Goal: Information Seeking & Learning: Learn about a topic

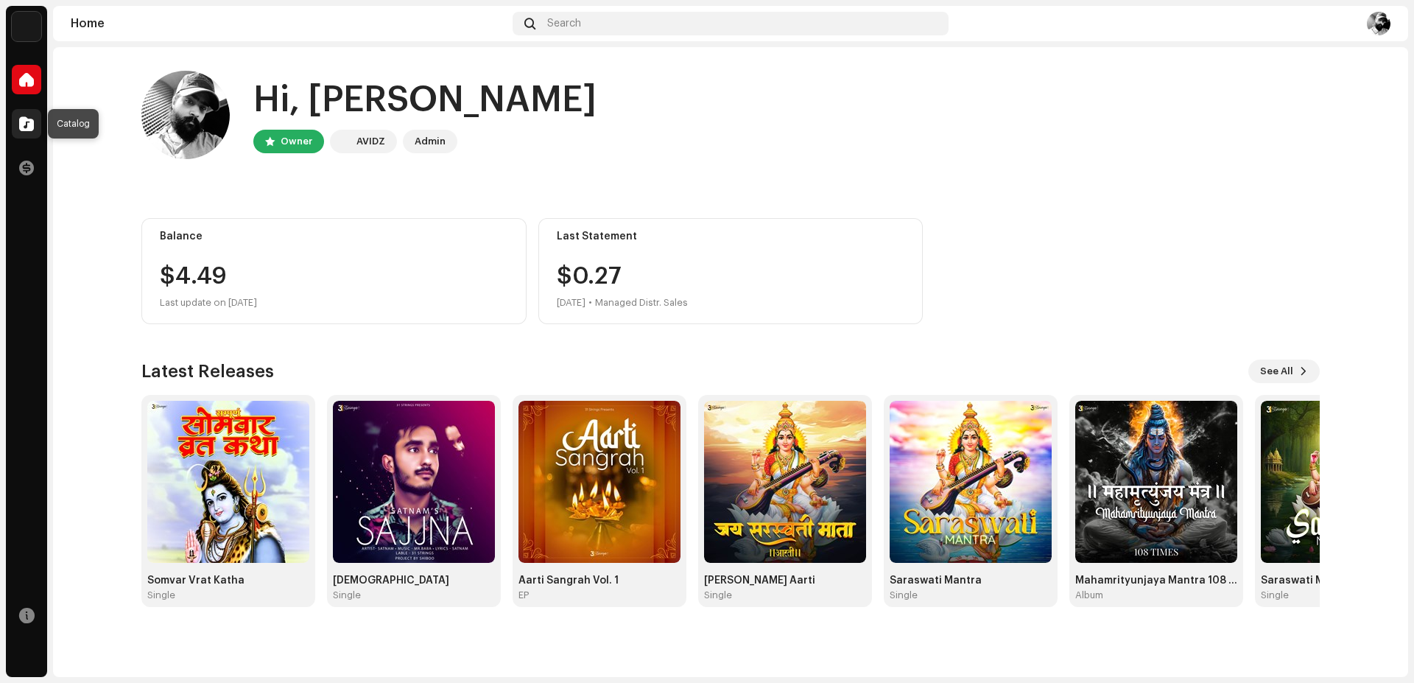
click at [35, 128] on div at bounding box center [26, 123] width 29 height 29
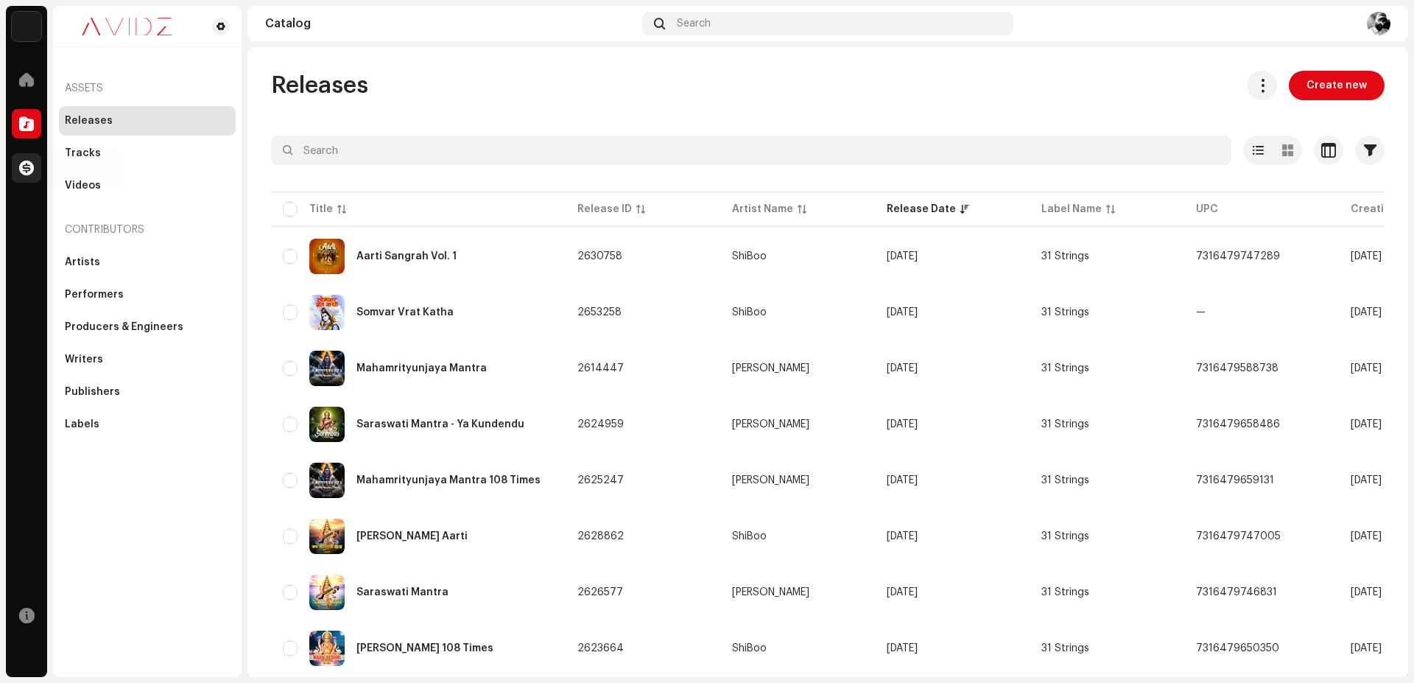
click at [18, 170] on div at bounding box center [26, 167] width 29 height 29
click at [23, 178] on div at bounding box center [26, 167] width 29 height 29
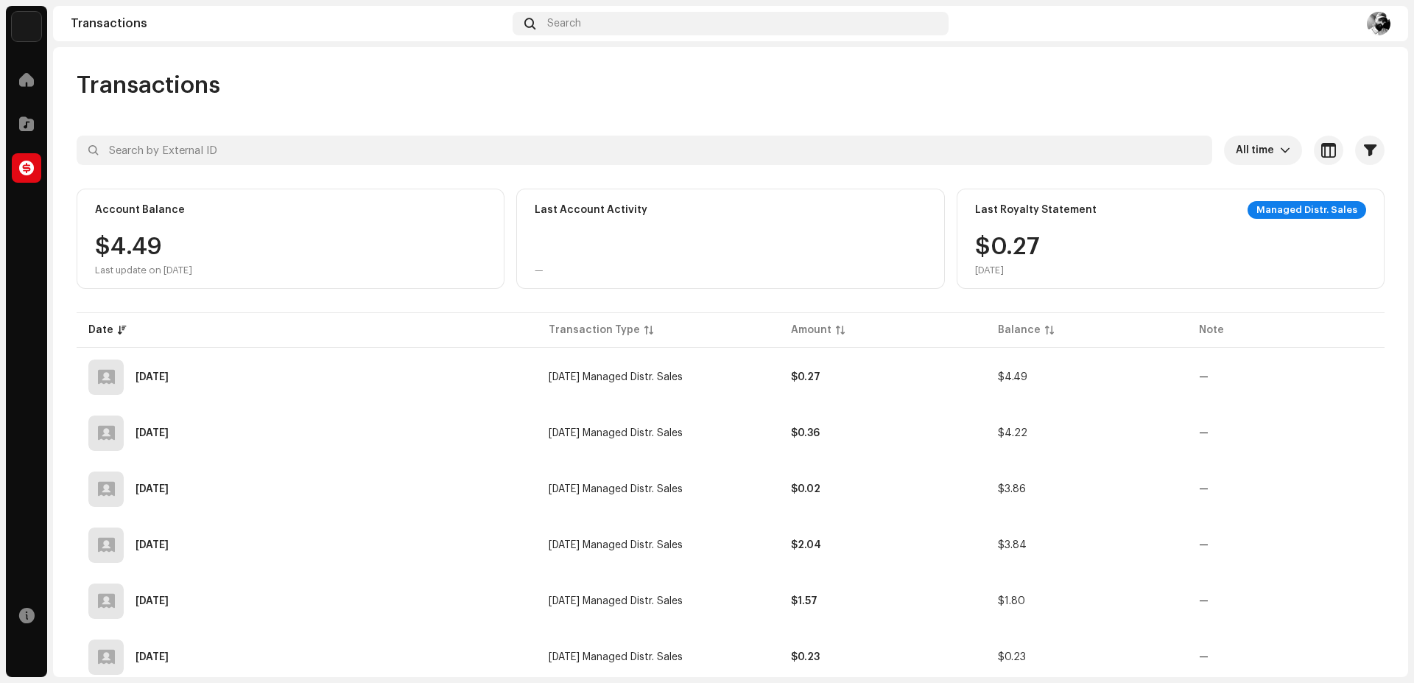
click at [22, 659] on div "Home Catalog Transactions Resources" at bounding box center [26, 368] width 41 height 618
click at [34, 213] on div "Home Catalog Transactions Resources" at bounding box center [26, 368] width 41 height 618
click at [21, 267] on div "Home Catalog Transactions Resources" at bounding box center [26, 368] width 41 height 618
click at [34, 113] on div at bounding box center [26, 123] width 29 height 29
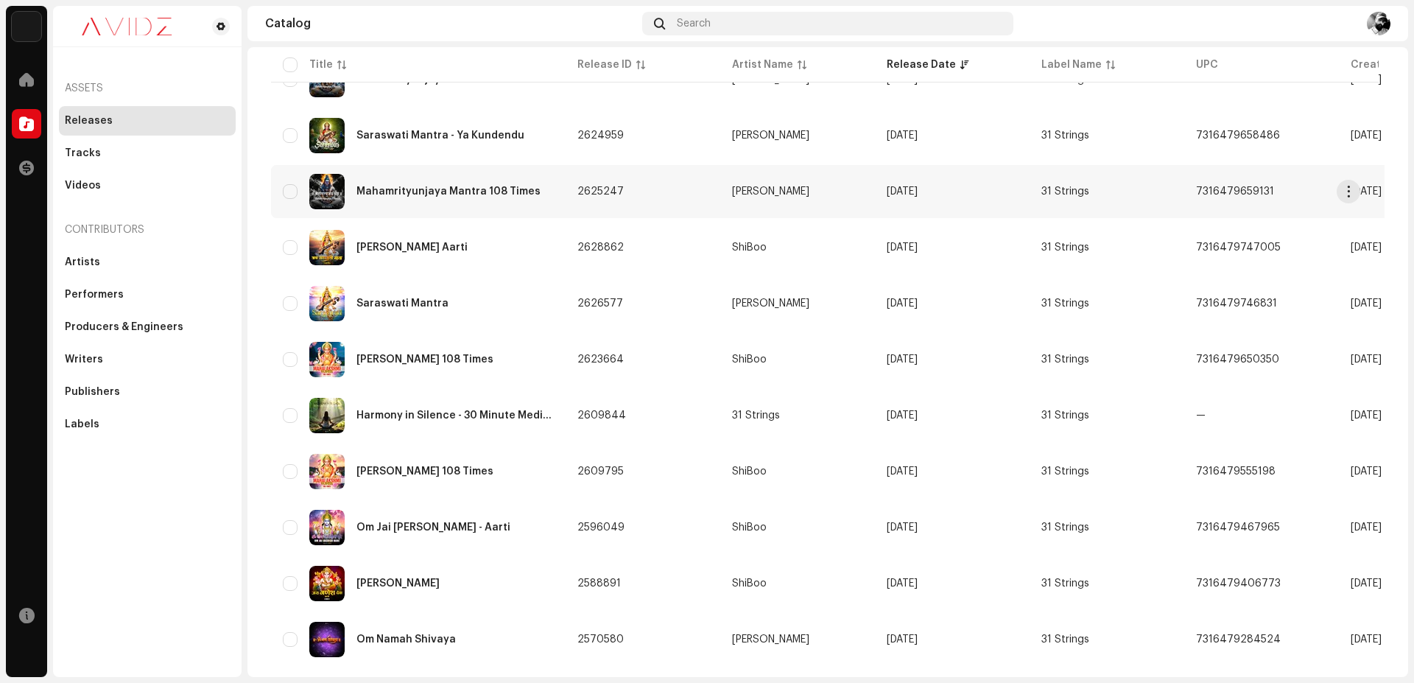
scroll to position [309, 0]
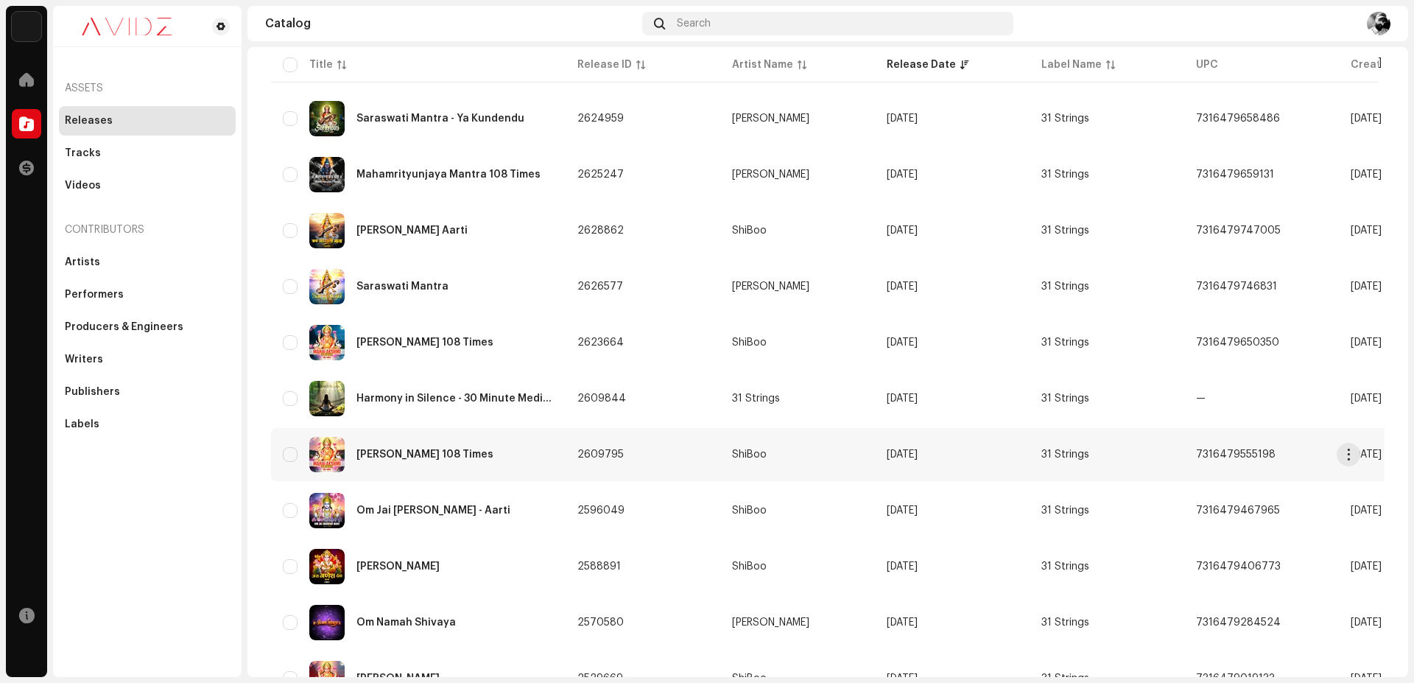
click at [434, 456] on div "[PERSON_NAME] 108 Times" at bounding box center [424, 454] width 137 height 10
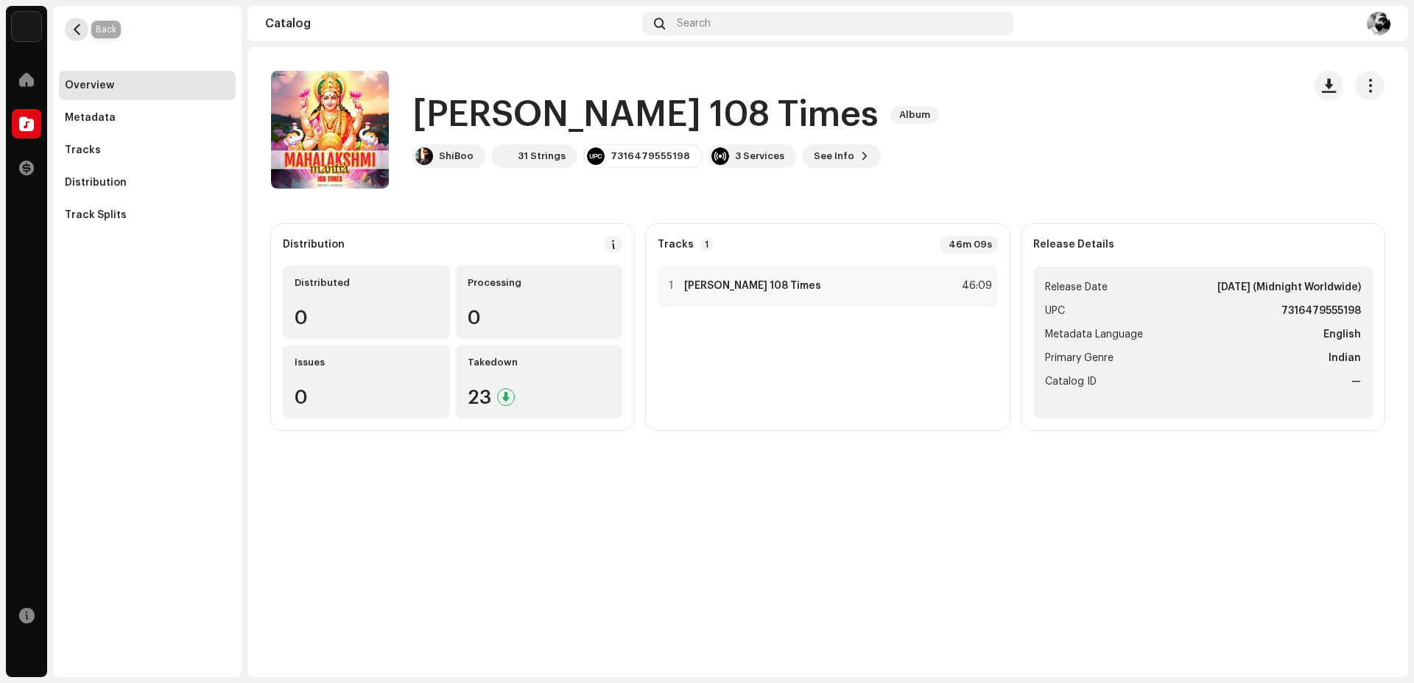
click at [81, 27] on span "button" at bounding box center [76, 30] width 11 height 12
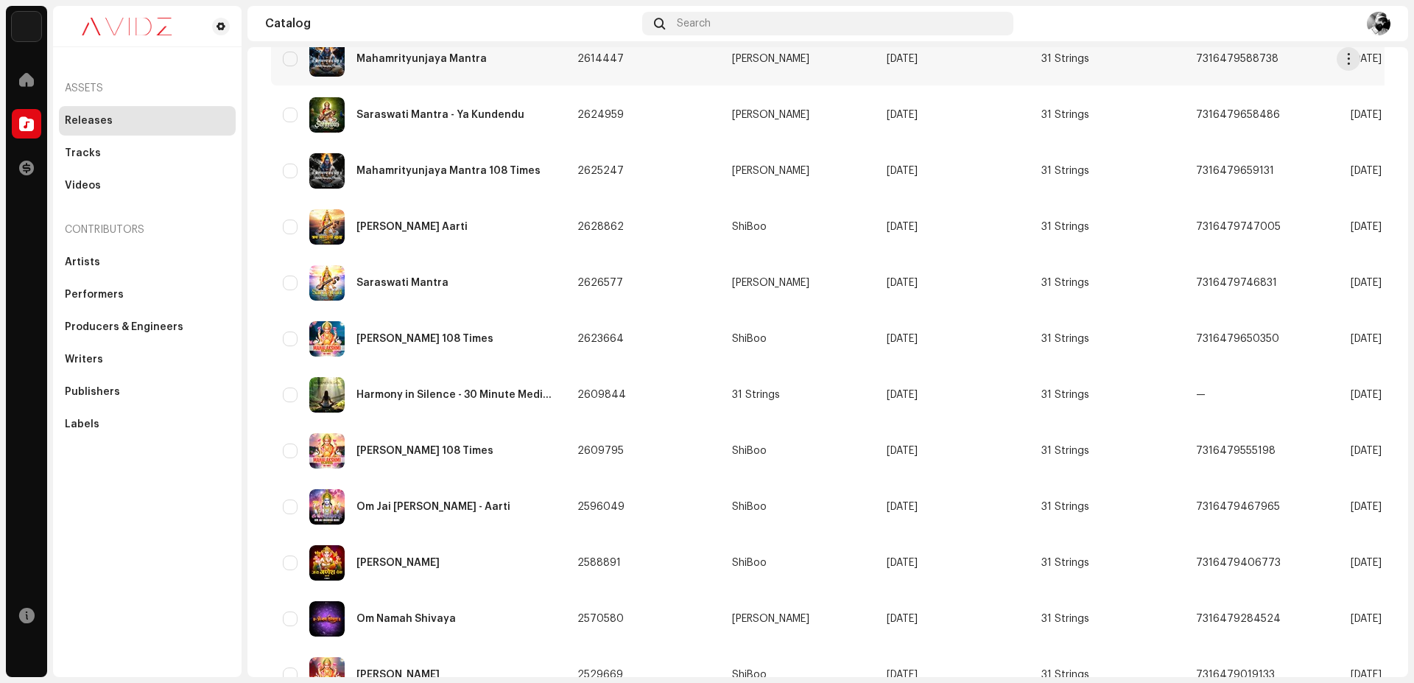
click at [469, 64] on div "Mahamrityunjaya Mantra" at bounding box center [421, 59] width 130 height 10
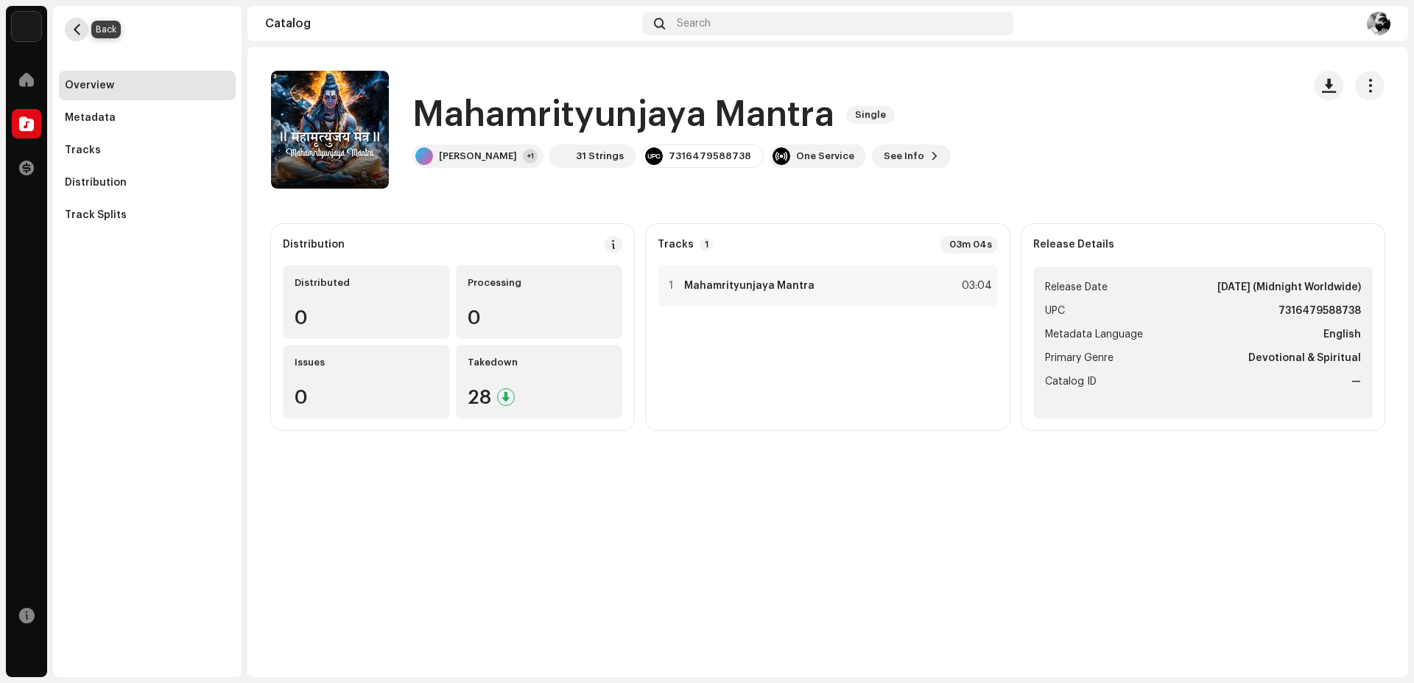
click at [80, 30] on span "button" at bounding box center [76, 30] width 11 height 12
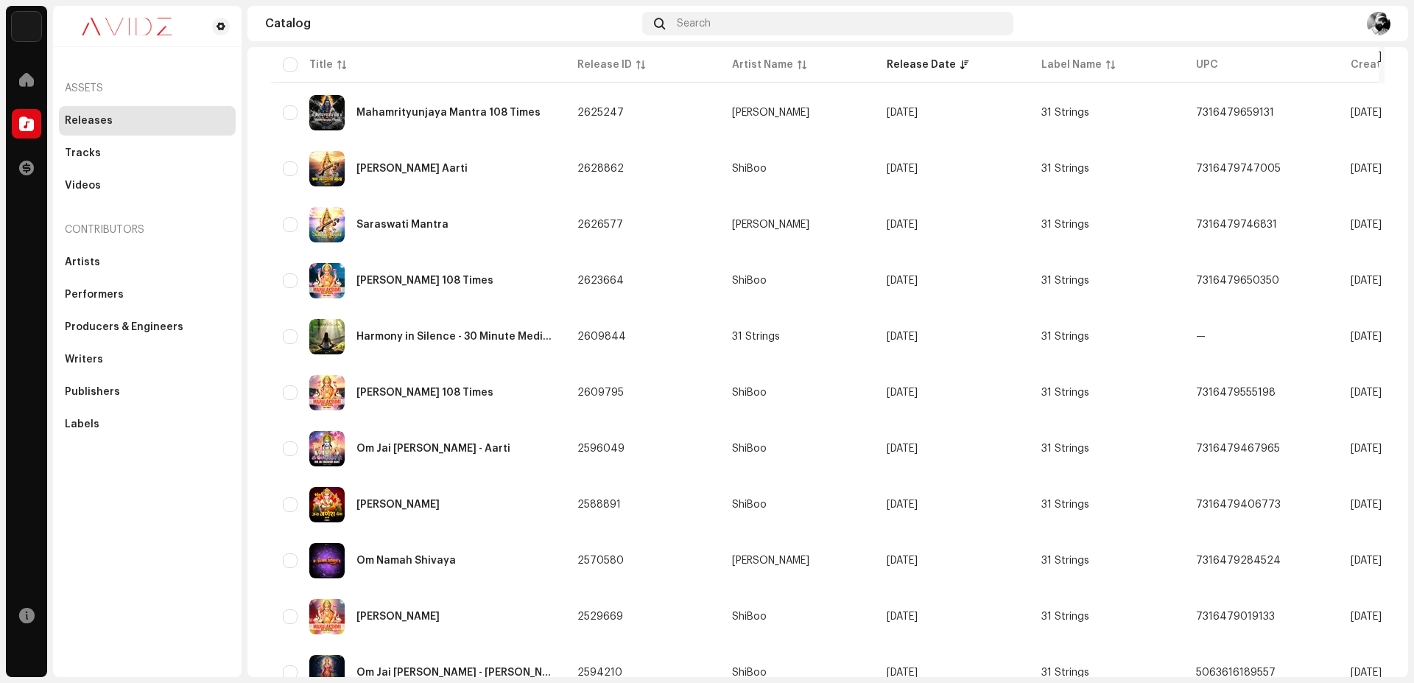
scroll to position [742, 0]
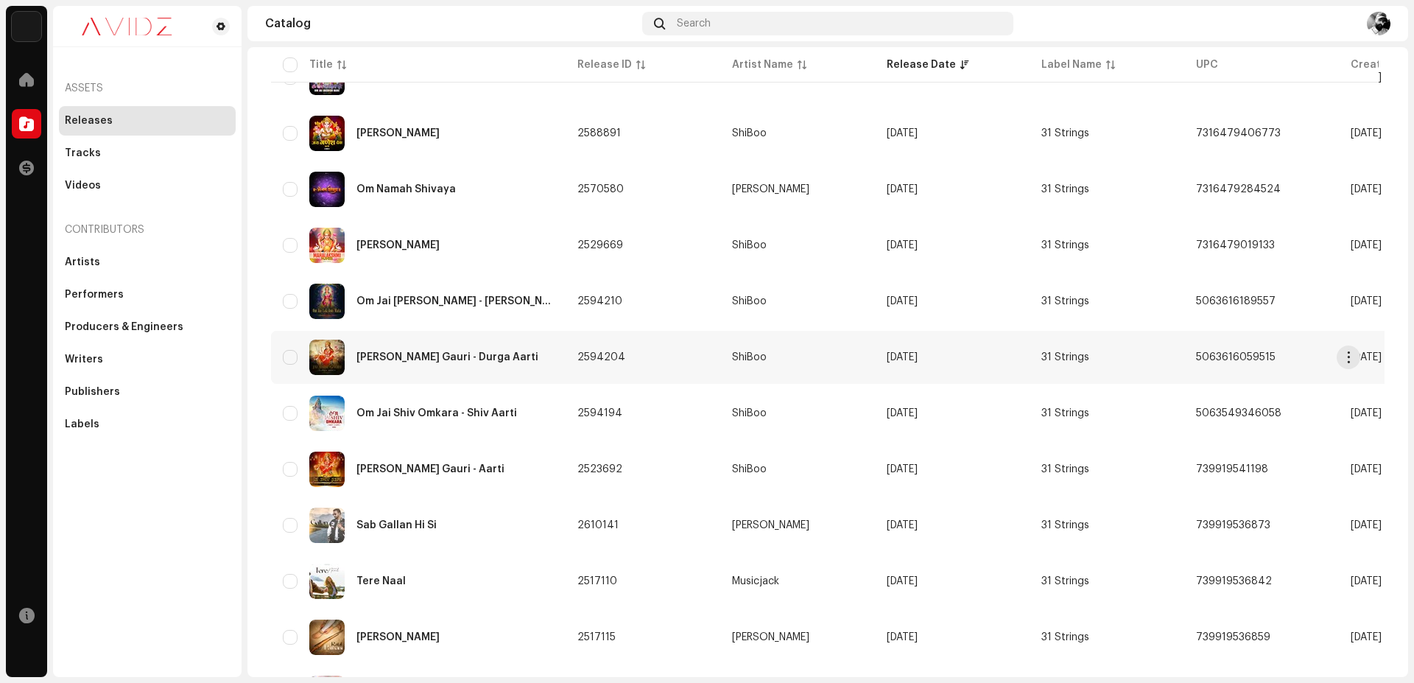
click at [508, 363] on div "[PERSON_NAME] Gauri - Durga Aarti" at bounding box center [418, 356] width 271 height 35
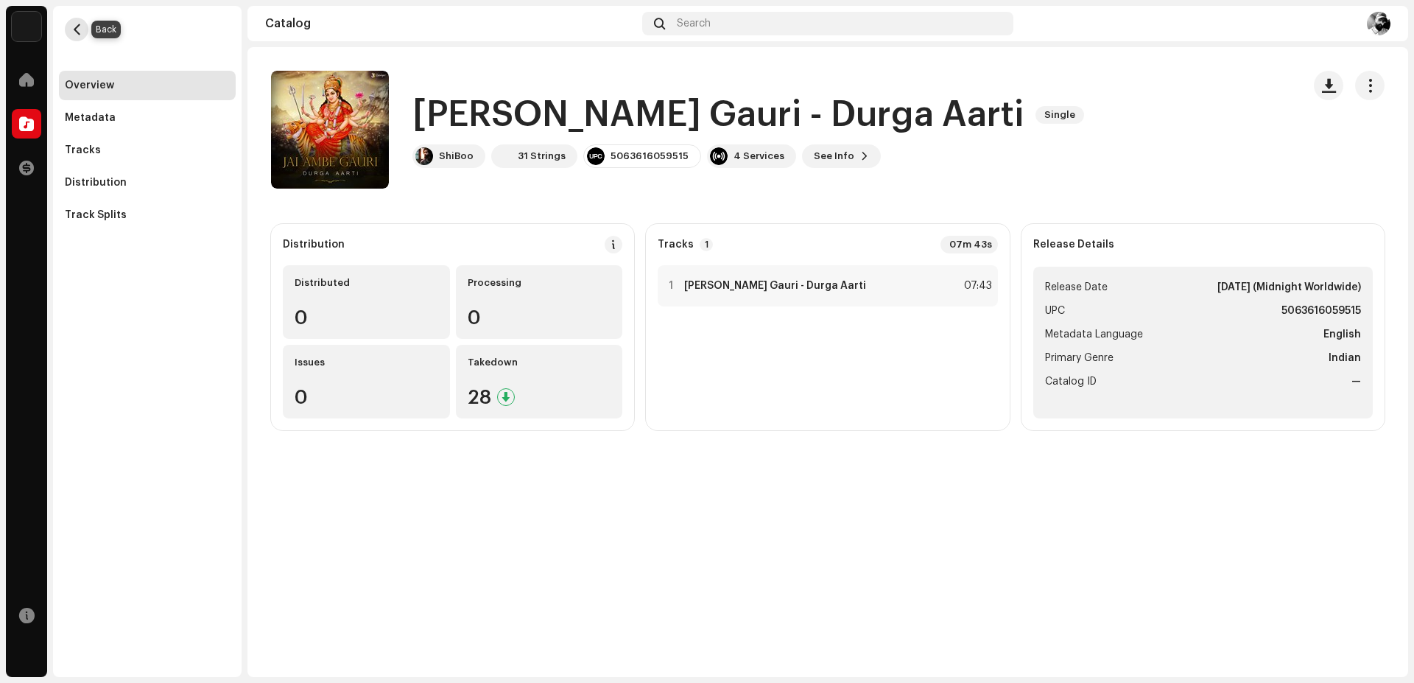
click at [82, 27] on span "button" at bounding box center [76, 30] width 11 height 12
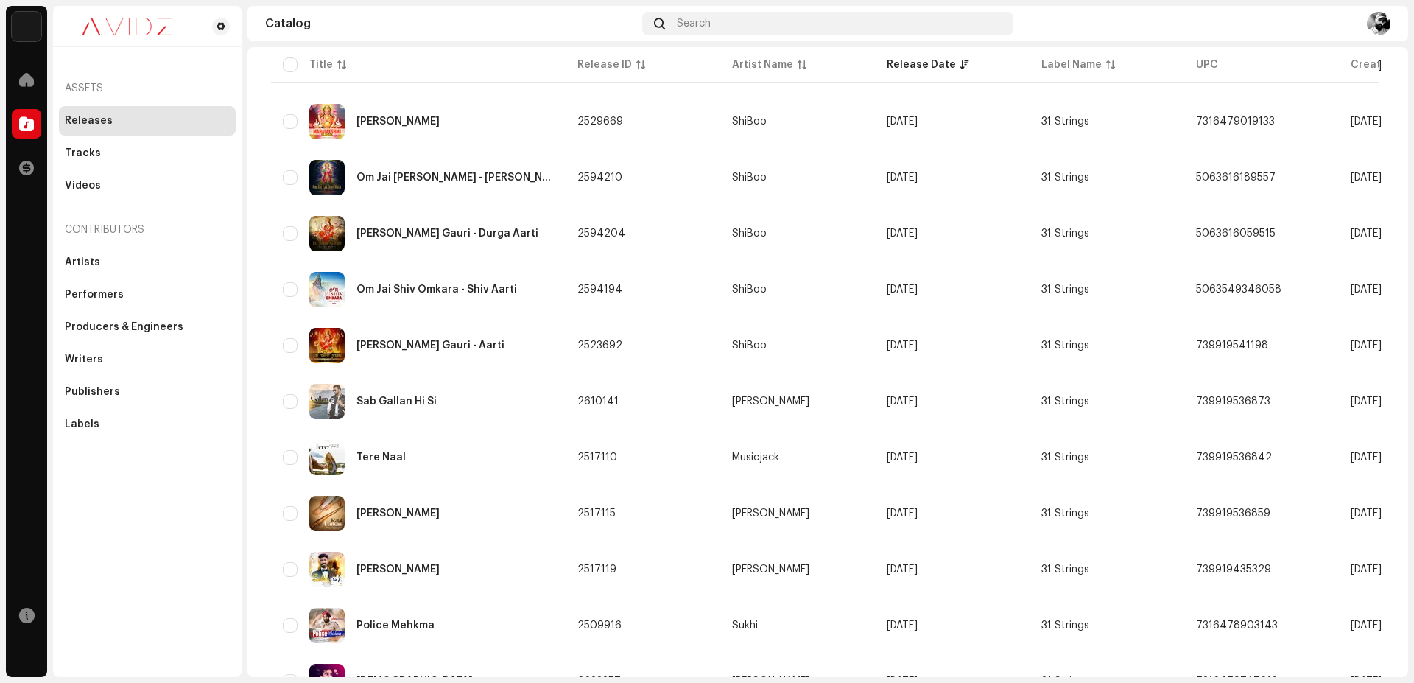
scroll to position [948, 0]
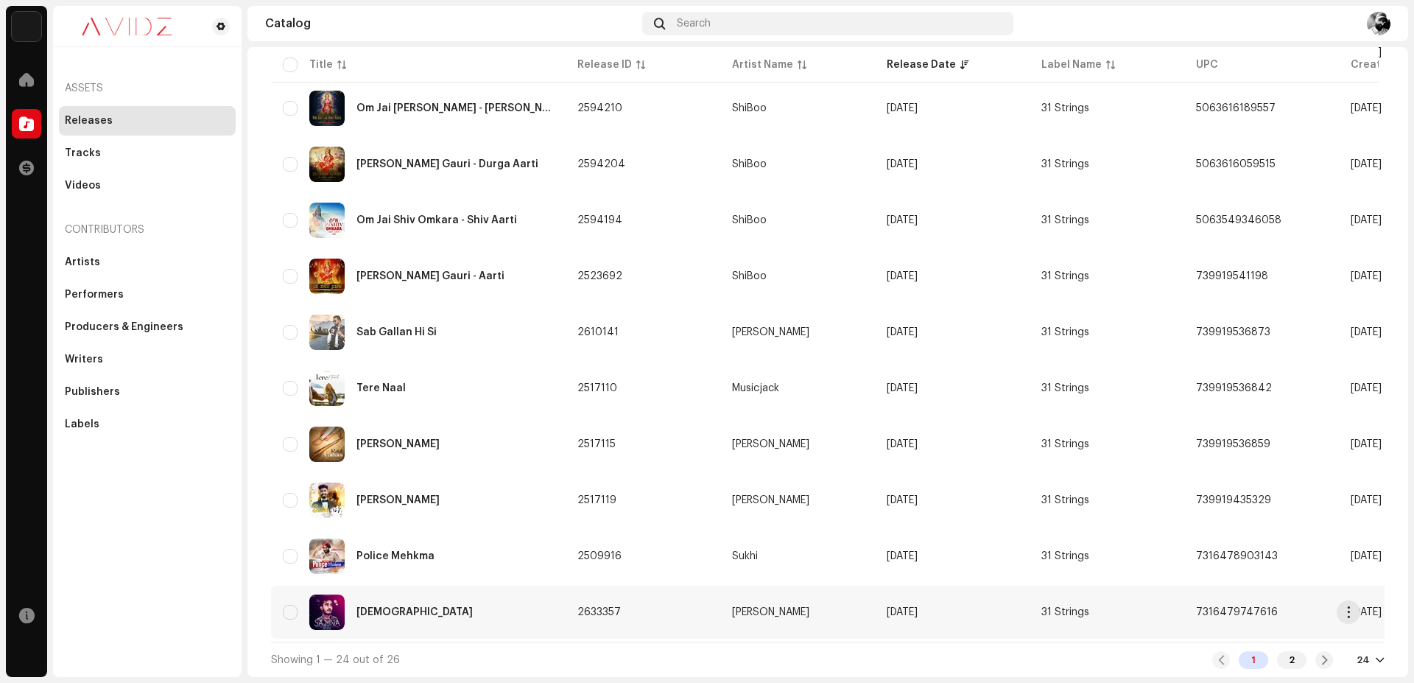
click at [470, 602] on div "[DEMOGRAPHIC_DATA]" at bounding box center [418, 611] width 271 height 35
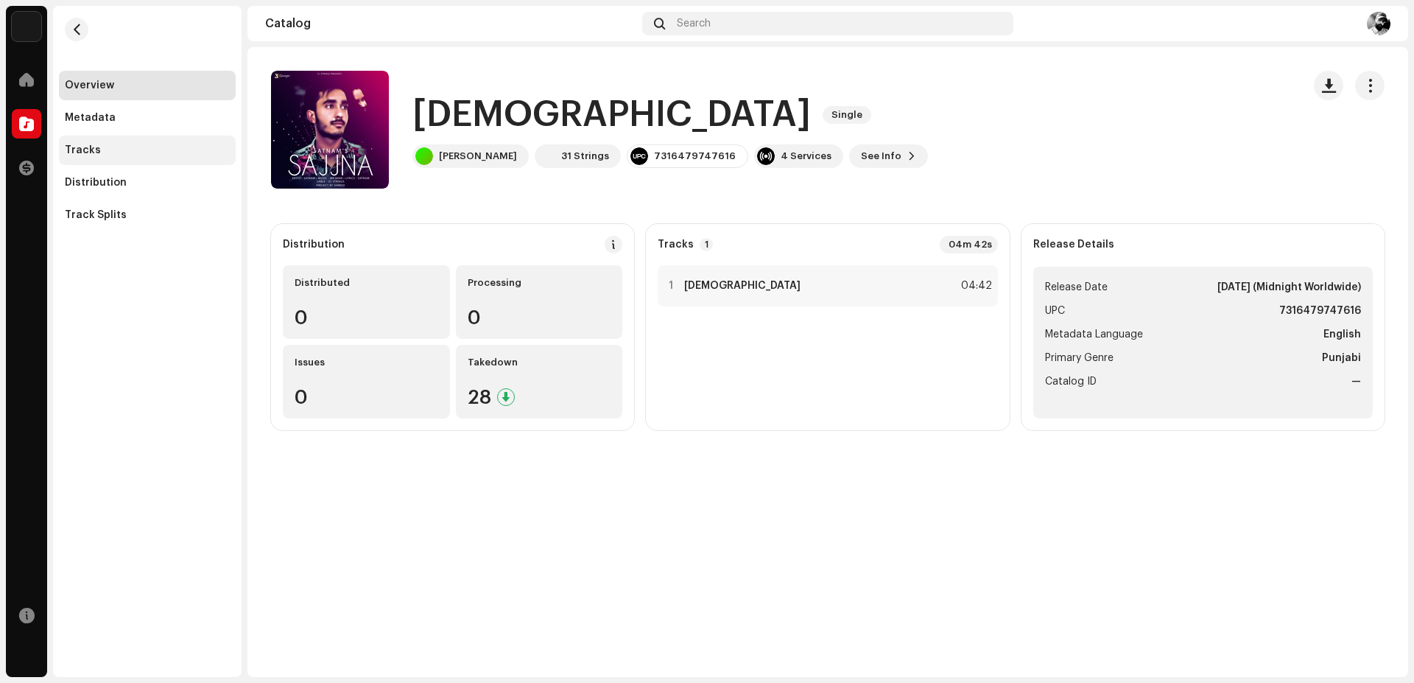
click at [139, 153] on div "Tracks" at bounding box center [147, 150] width 165 height 12
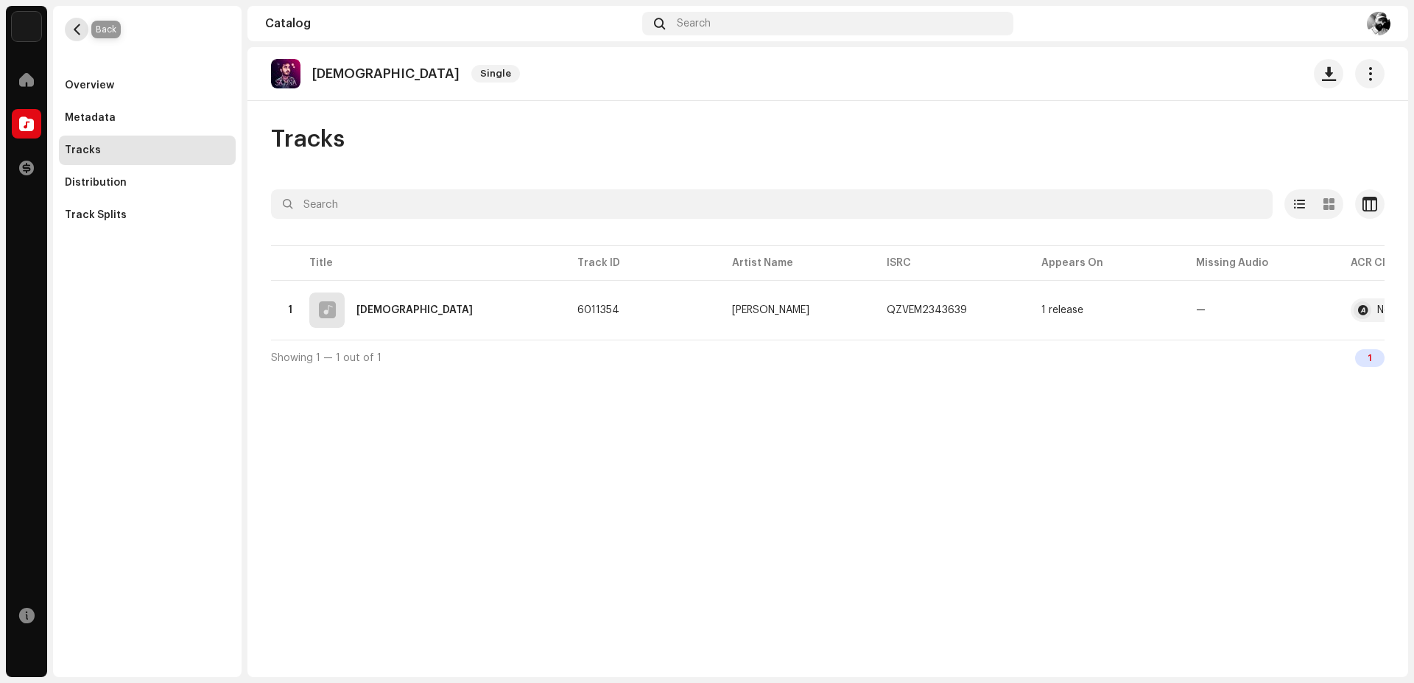
click at [74, 24] on span "button" at bounding box center [76, 30] width 11 height 12
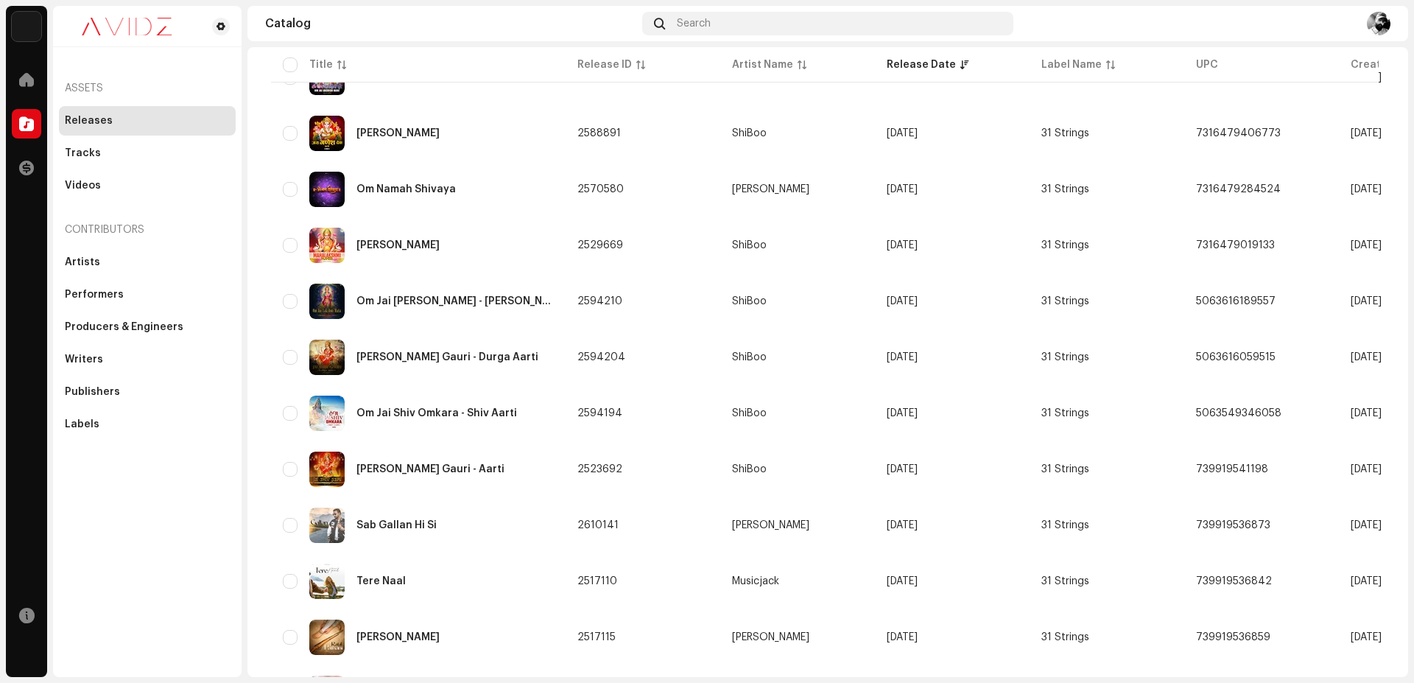
scroll to position [948, 0]
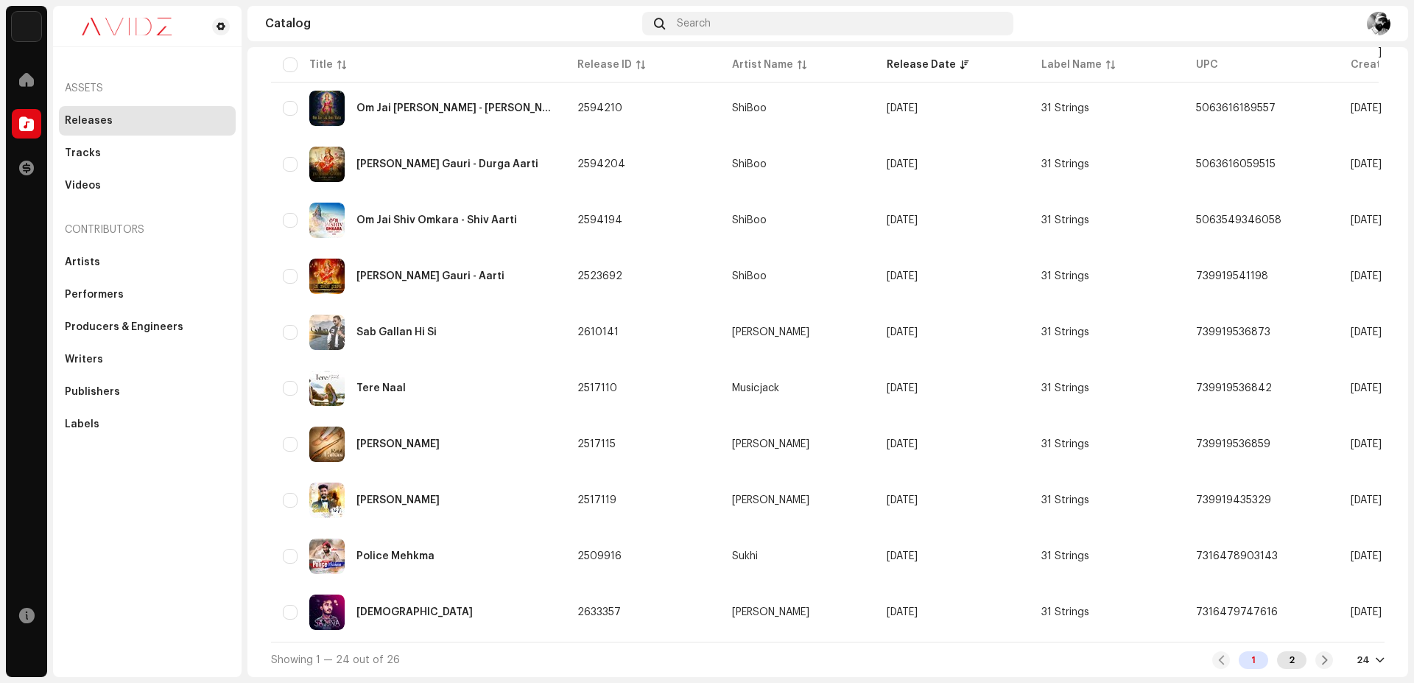
click at [1291, 659] on div "2" at bounding box center [1291, 660] width 29 height 18
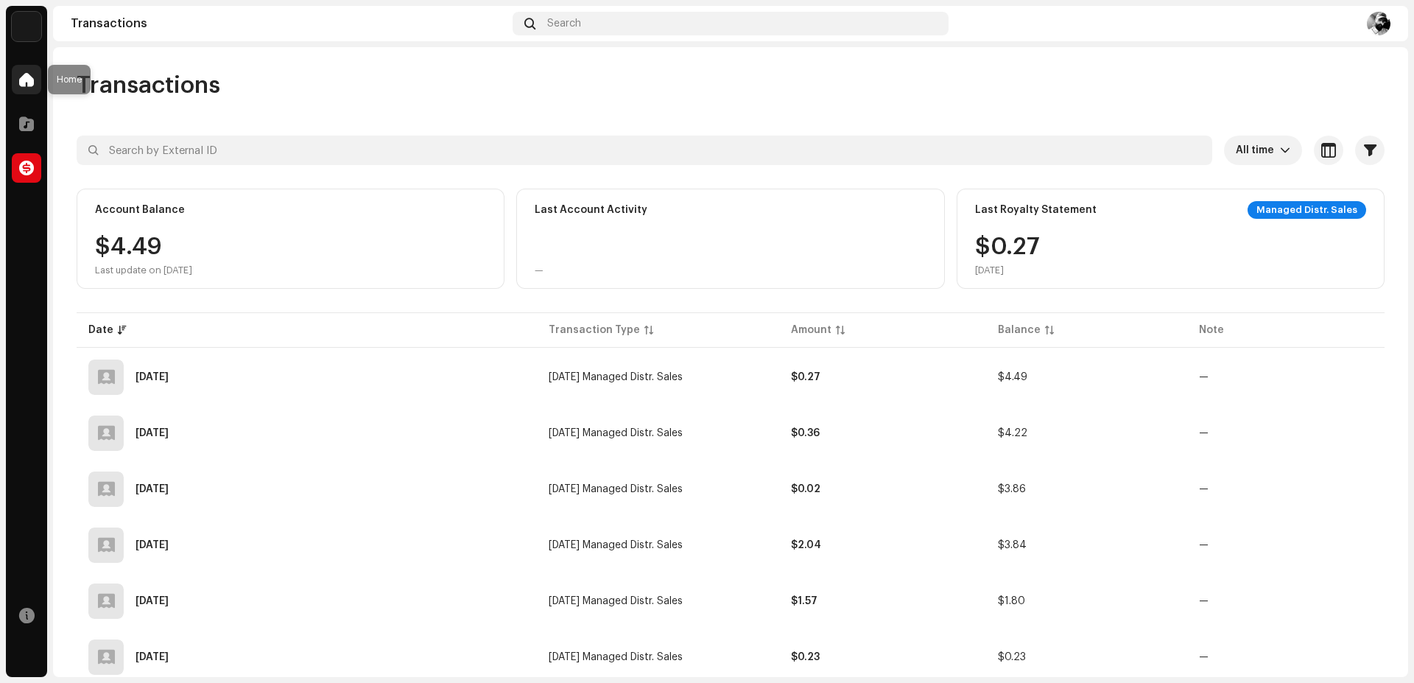
click at [29, 75] on span at bounding box center [26, 80] width 15 height 12
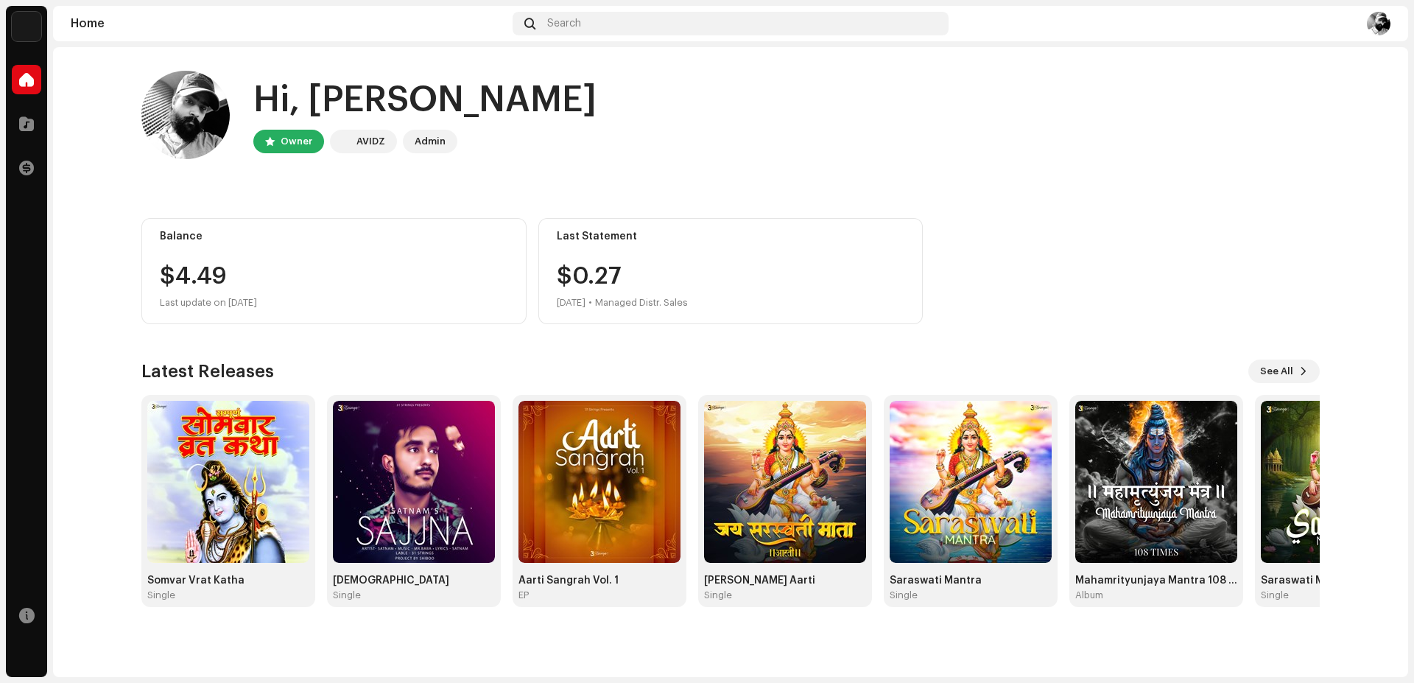
click at [284, 141] on div "Owner" at bounding box center [297, 142] width 32 height 18
click at [415, 141] on div "Admin" at bounding box center [430, 142] width 31 height 18
click at [415, 119] on div "Hi, [PERSON_NAME]" at bounding box center [424, 100] width 343 height 47
click at [34, 117] on div at bounding box center [26, 123] width 29 height 29
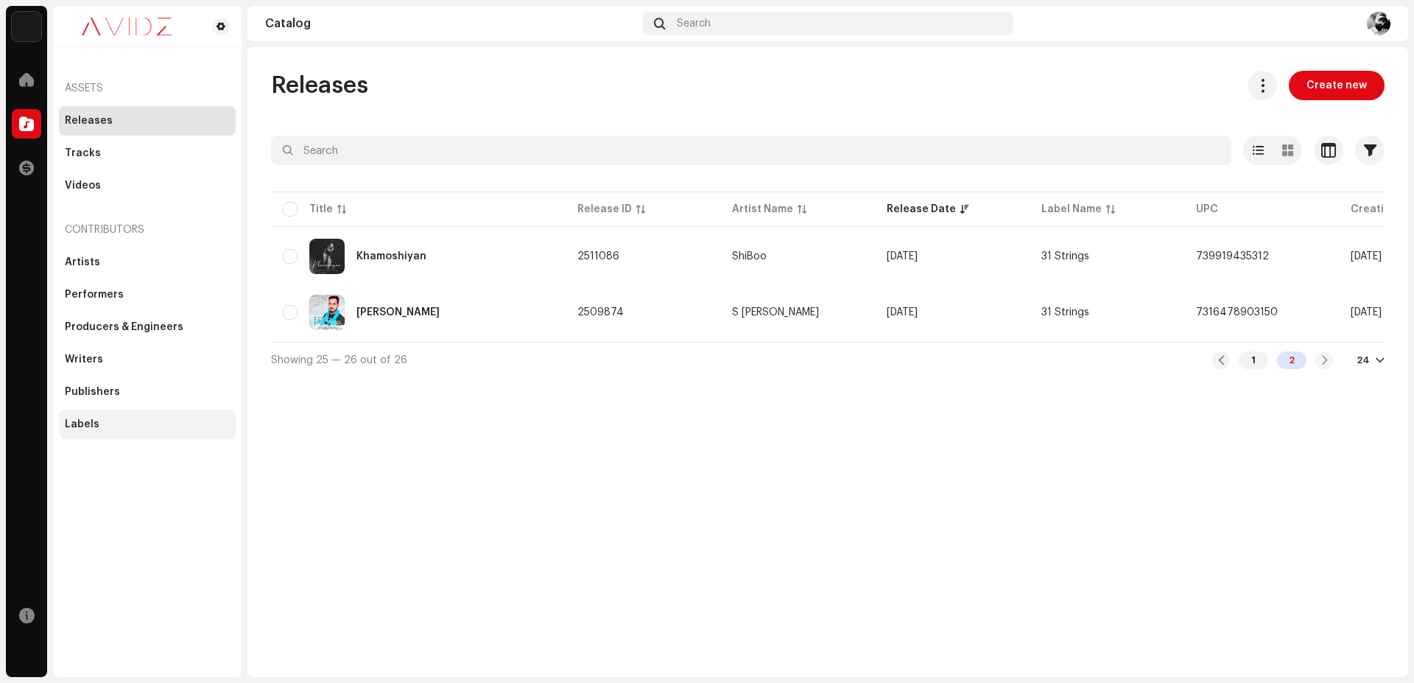
click at [157, 416] on div "Labels" at bounding box center [147, 423] width 177 height 29
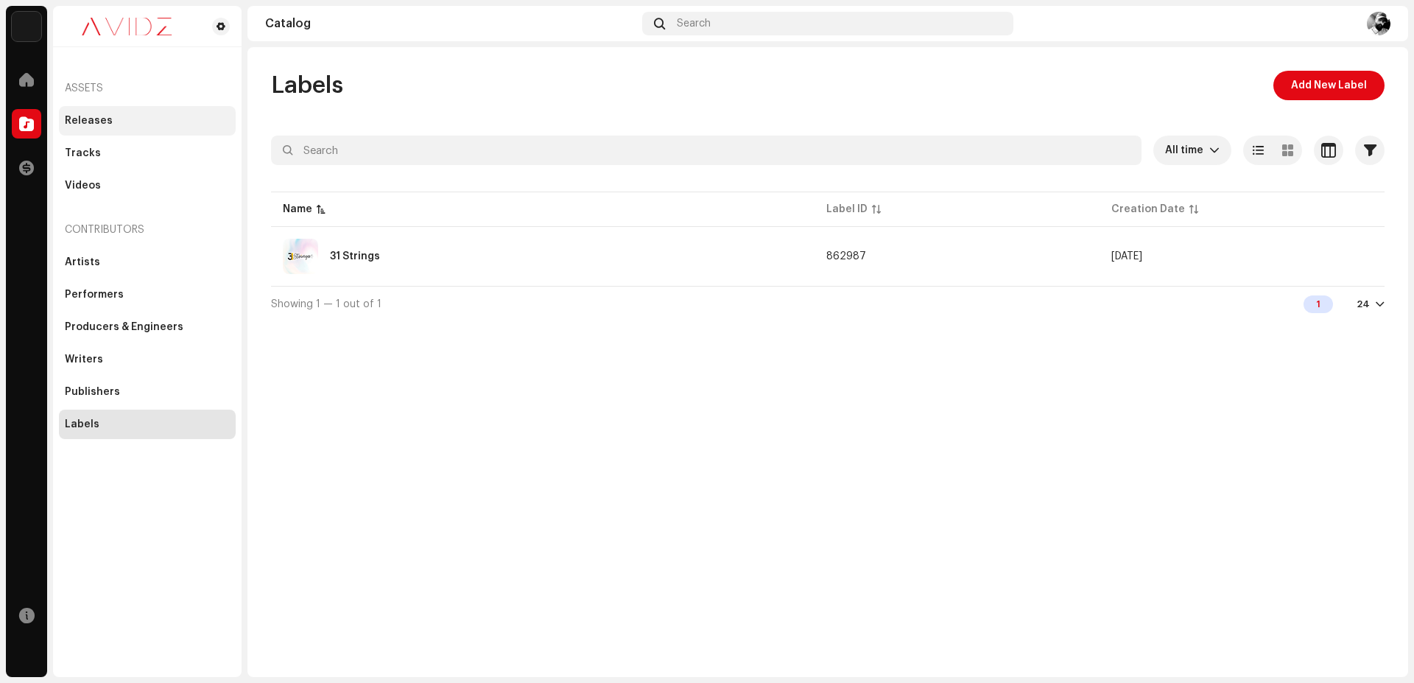
click at [113, 118] on div "Releases" at bounding box center [147, 121] width 165 height 12
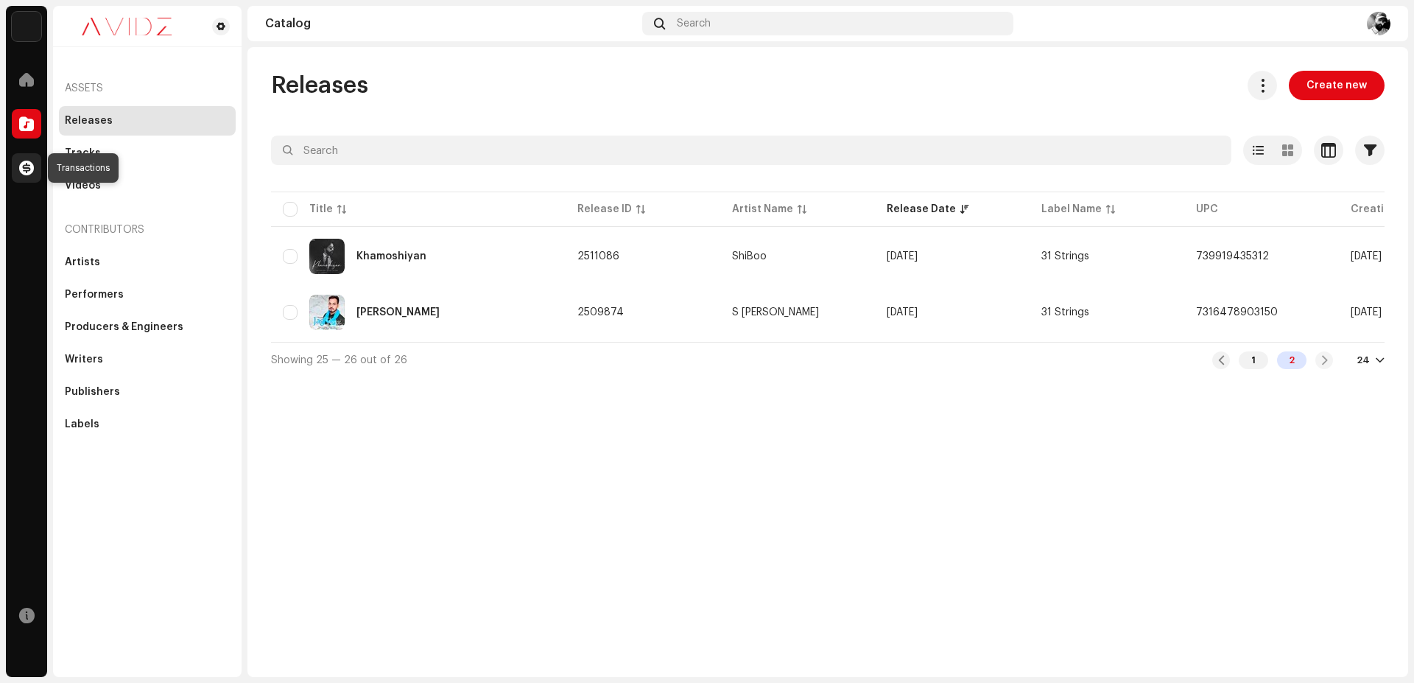
click at [34, 169] on div at bounding box center [26, 167] width 29 height 29
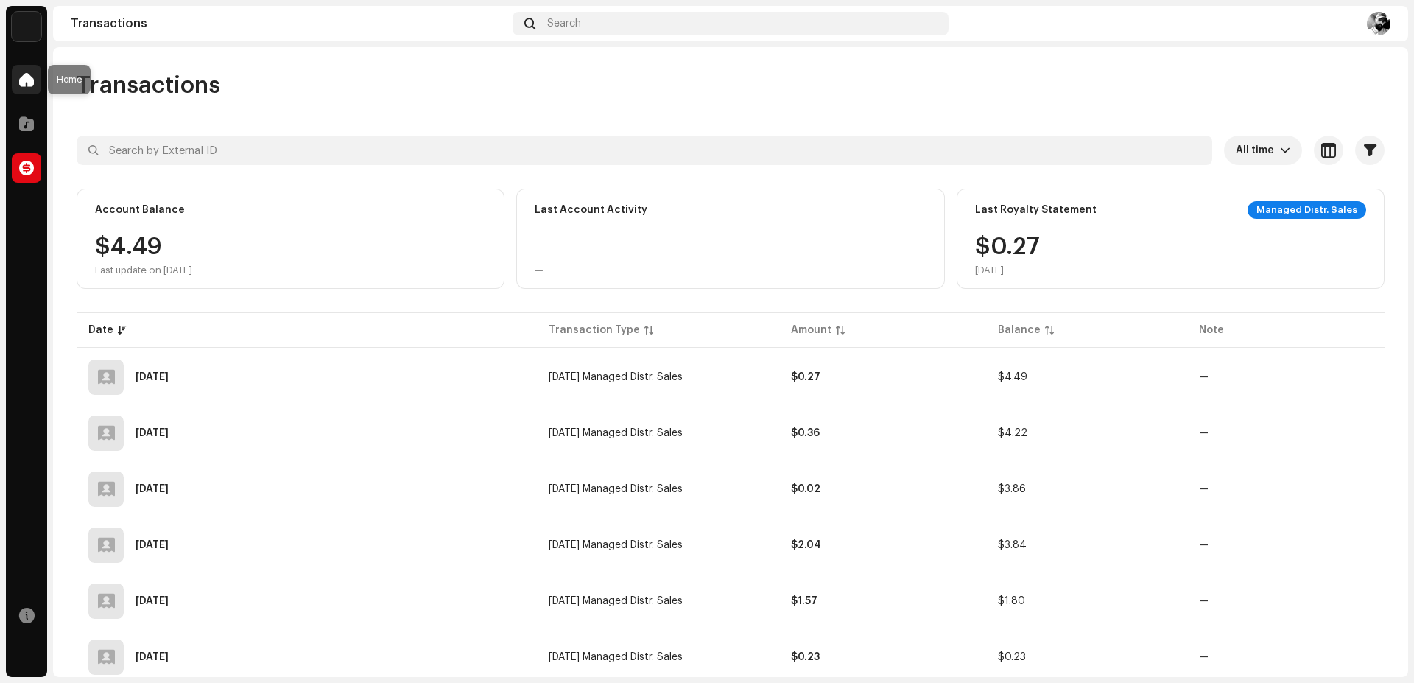
click at [35, 90] on div at bounding box center [26, 79] width 29 height 29
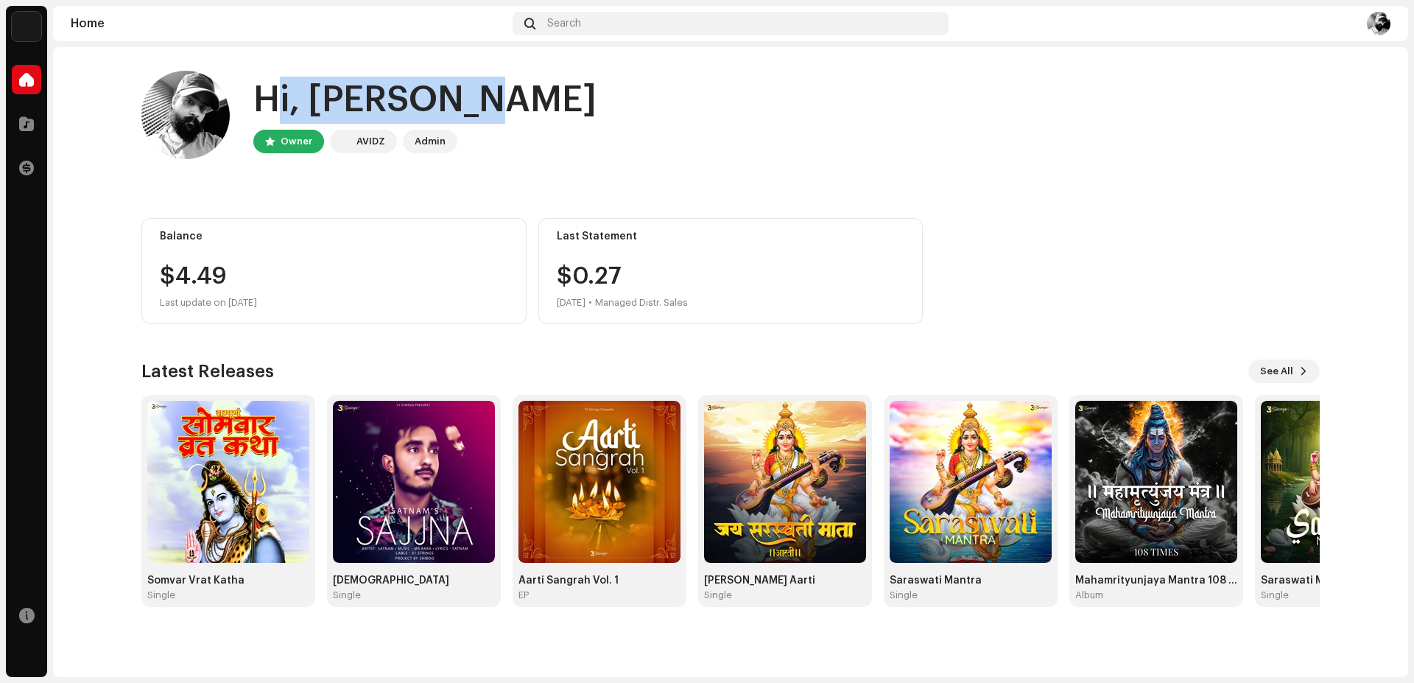
drag, startPoint x: 250, startPoint y: 96, endPoint x: 548, endPoint y: 98, distance: 297.5
click at [548, 98] on div "Hi, [PERSON_NAME] Owner AVIDZ Admin" at bounding box center [730, 115] width 1178 height 88
click at [515, 651] on div "Hi, [PERSON_NAME] Owner AVIDZ Admin Balance $4.49 Last update on [DATE] Last St…" at bounding box center [730, 362] width 1355 height 630
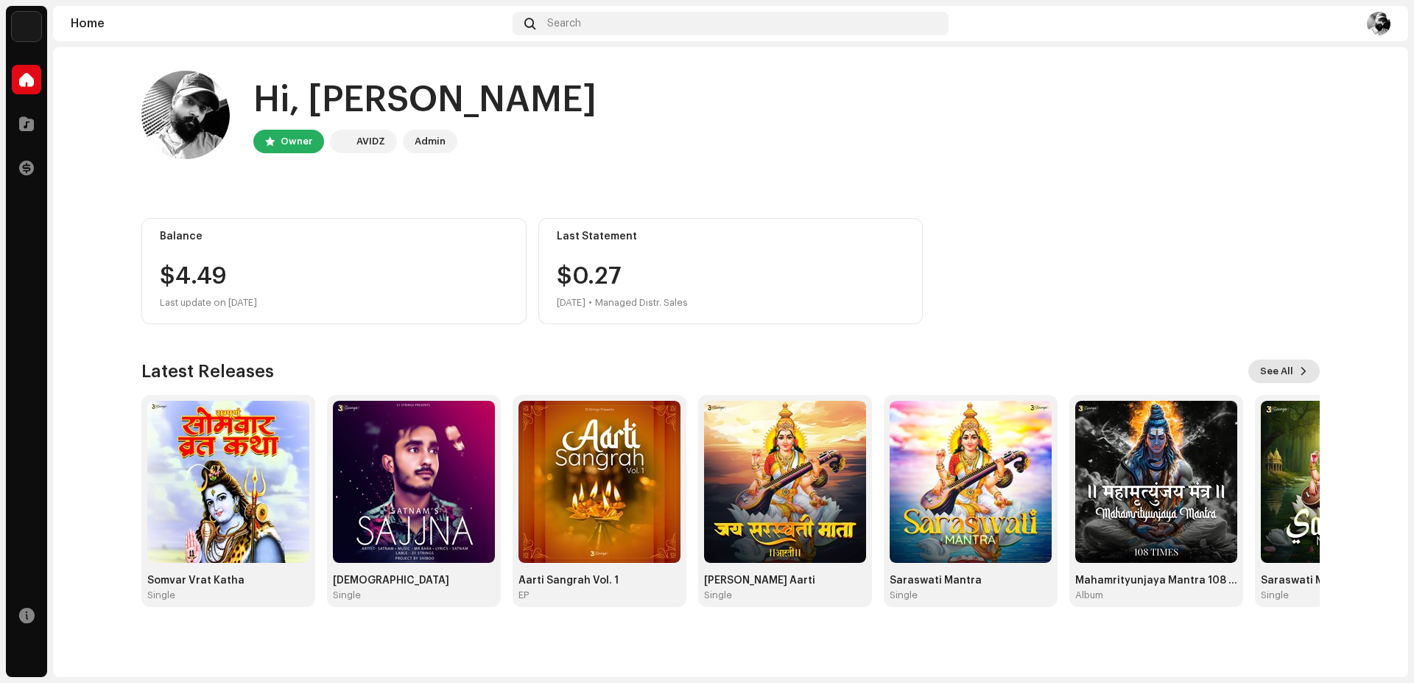
click at [1277, 365] on span "See All" at bounding box center [1276, 370] width 33 height 29
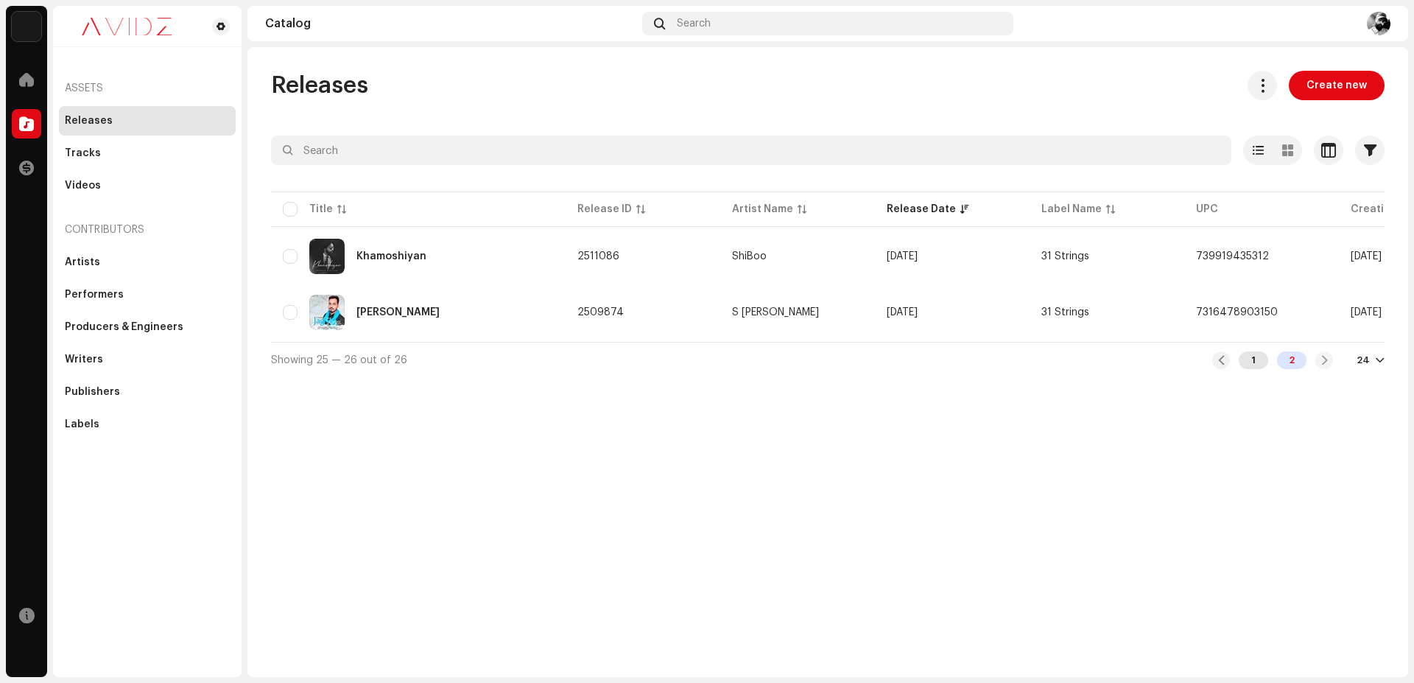
click at [1261, 369] on div "1" at bounding box center [1253, 360] width 29 height 18
